Goal: Task Accomplishment & Management: Use online tool/utility

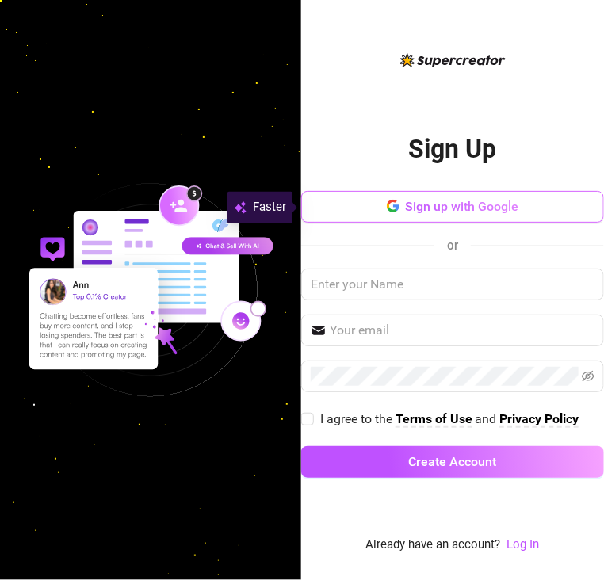
click at [444, 198] on button "Sign up with Google" at bounding box center [452, 207] width 303 height 32
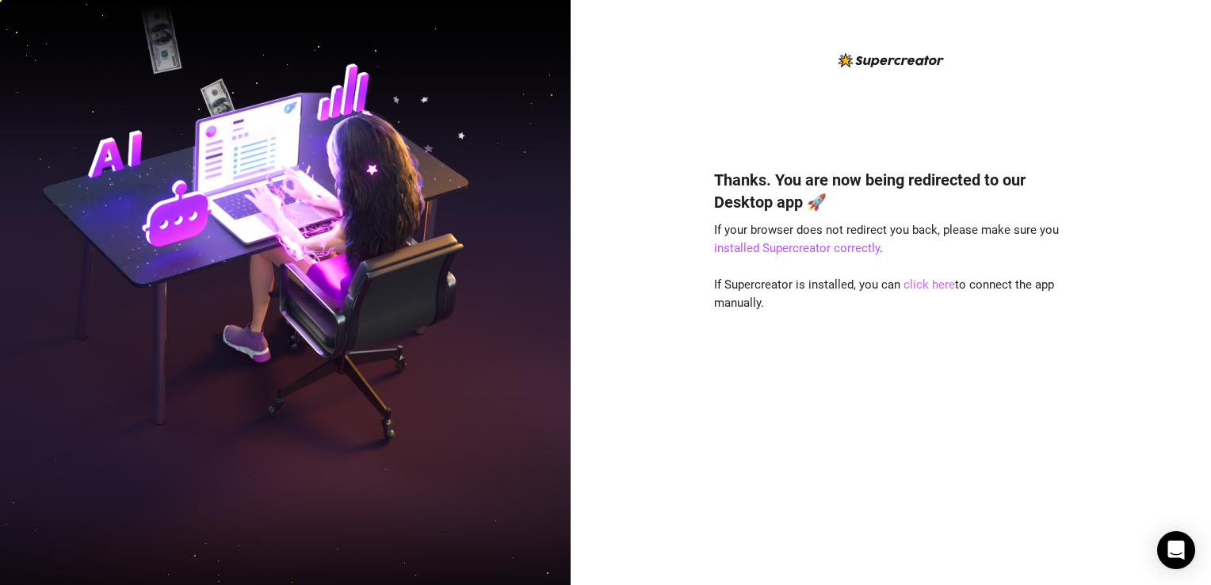
click at [924, 289] on link "click here" at bounding box center [930, 284] width 52 height 14
